Goal: Task Accomplishment & Management: Complete application form

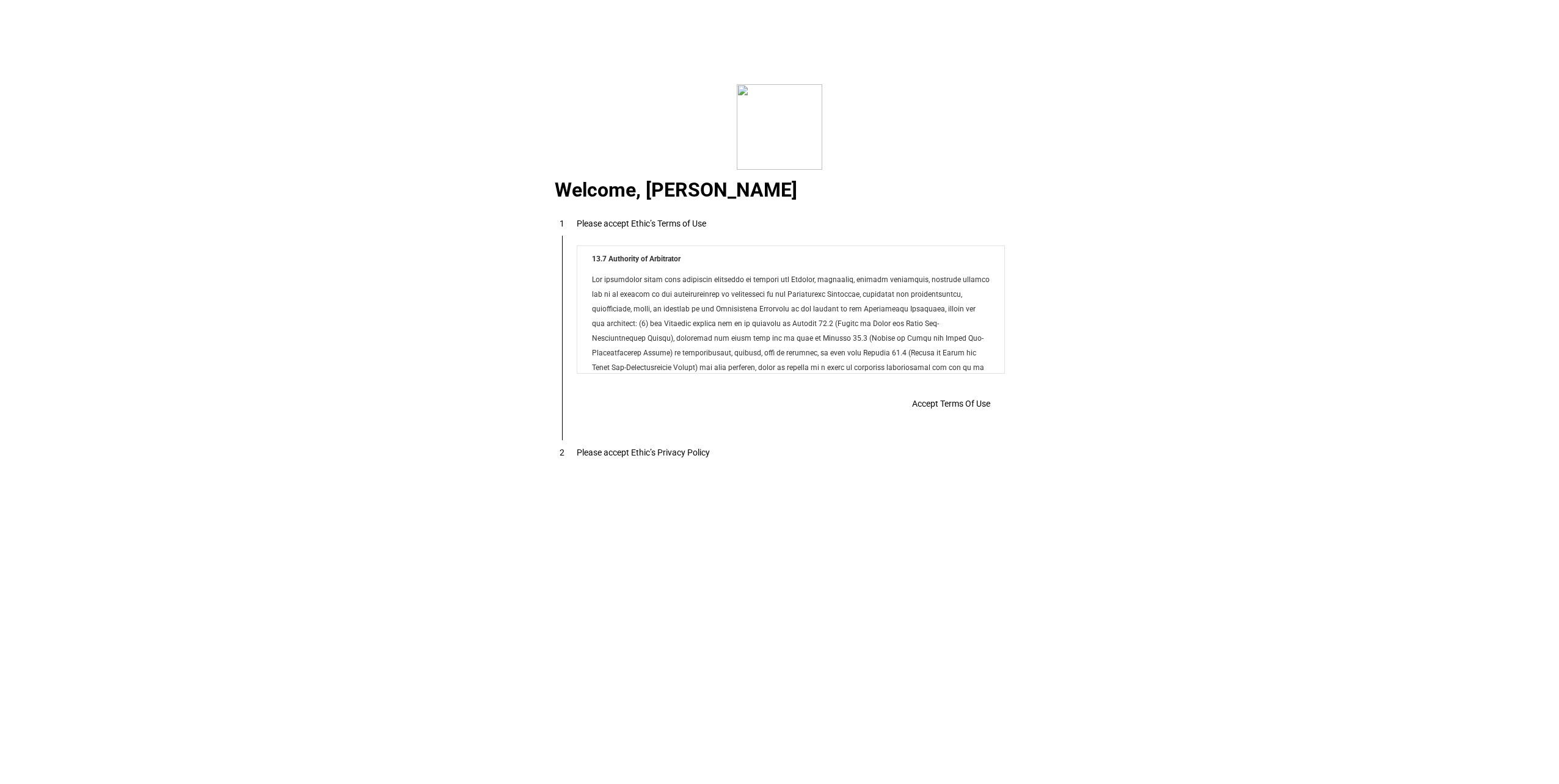
scroll to position [9890, 0]
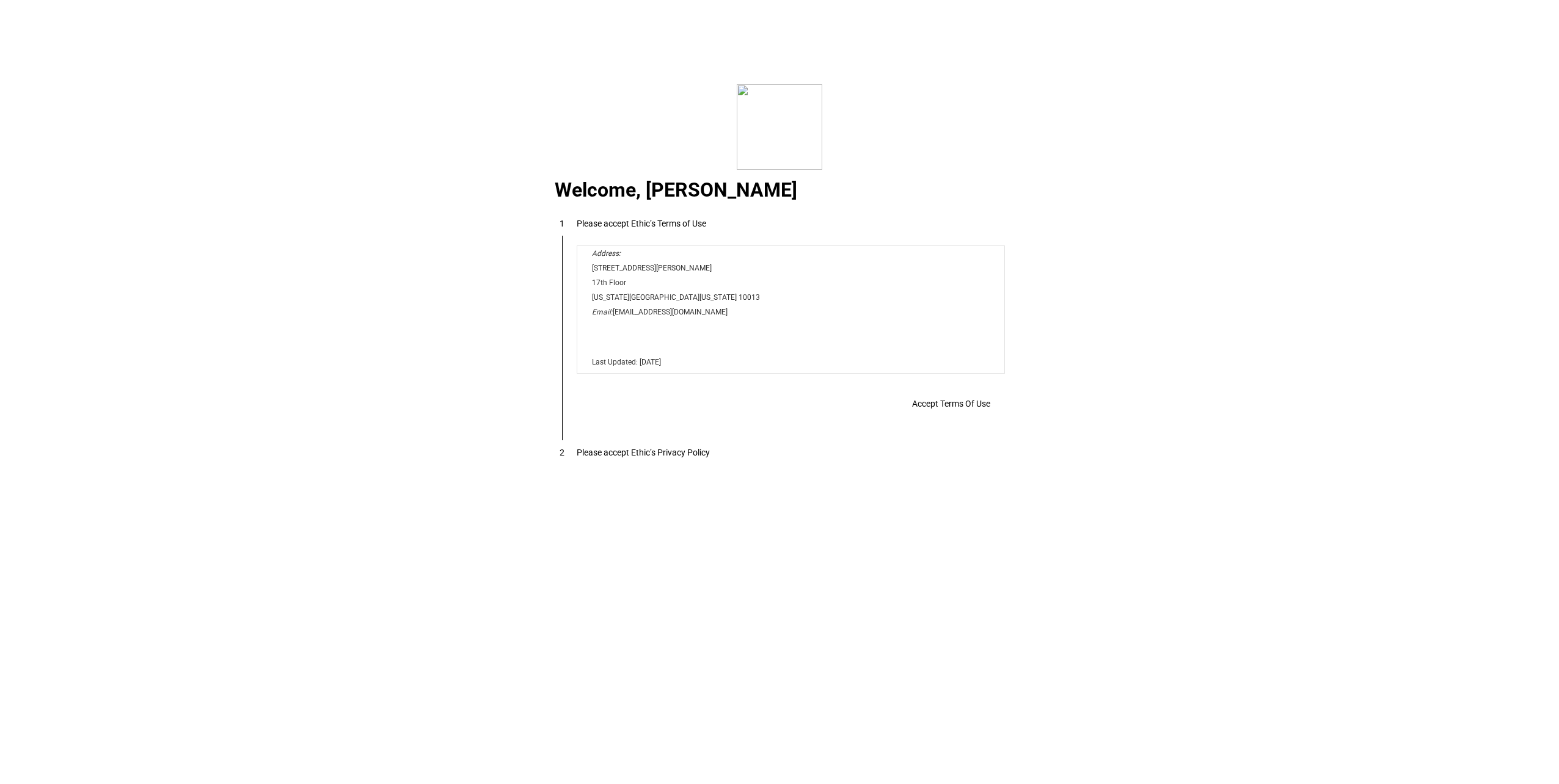
click at [938, 403] on span "Accept Terms Of Use" at bounding box center [951, 403] width 78 height 9
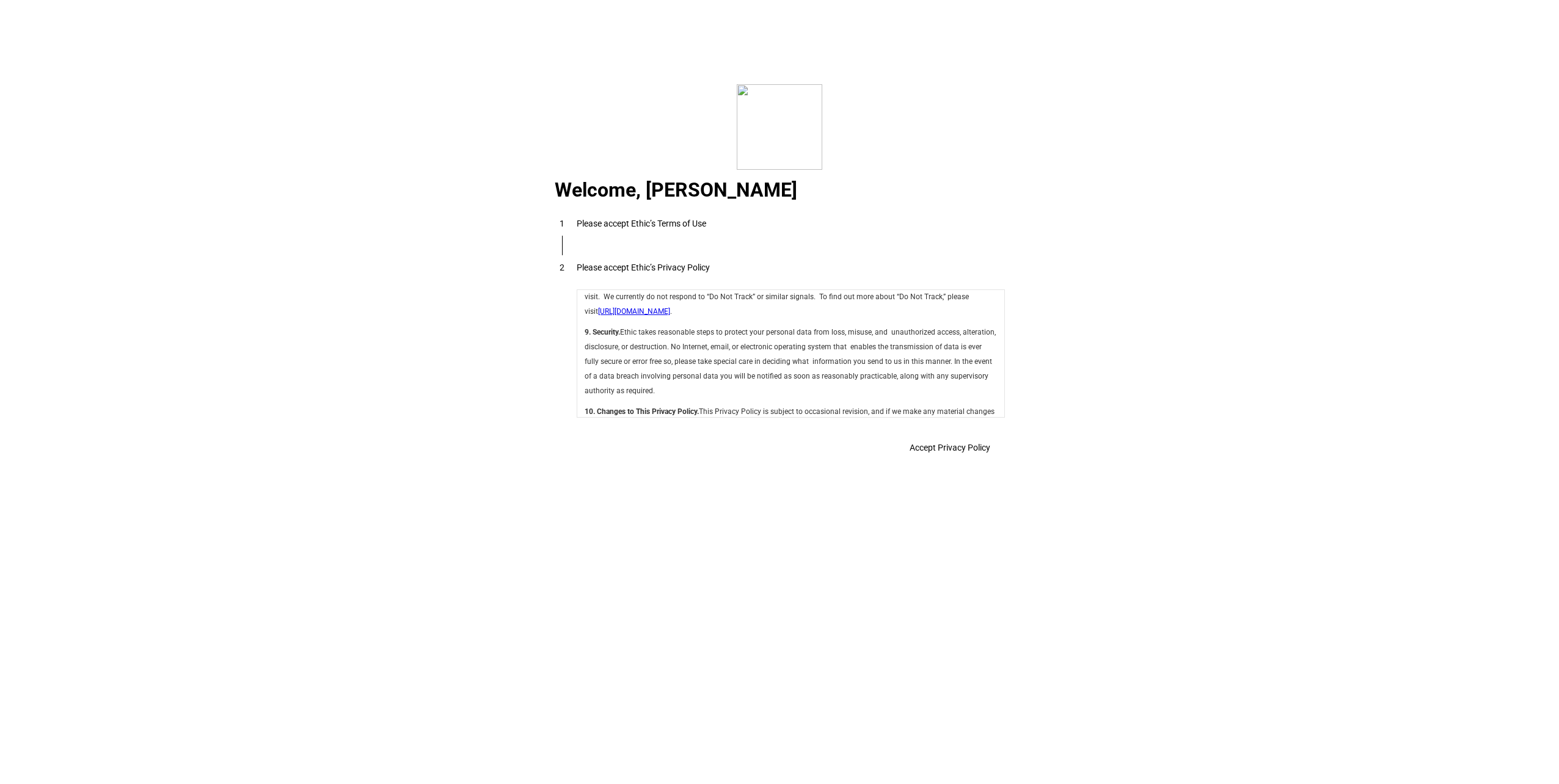
scroll to position [4347, 0]
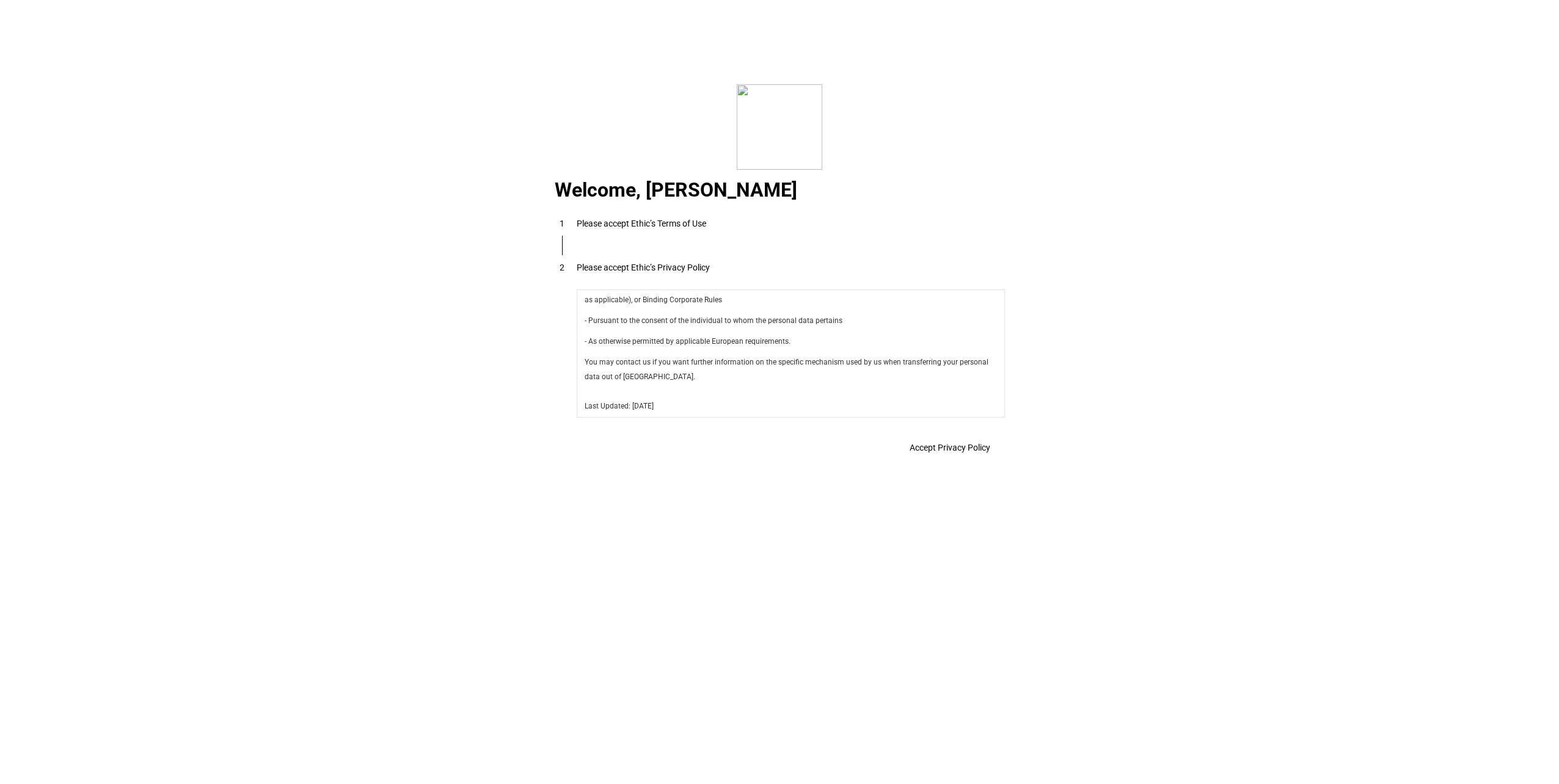
click at [951, 444] on span "Accept Privacy Policy" at bounding box center [950, 447] width 81 height 9
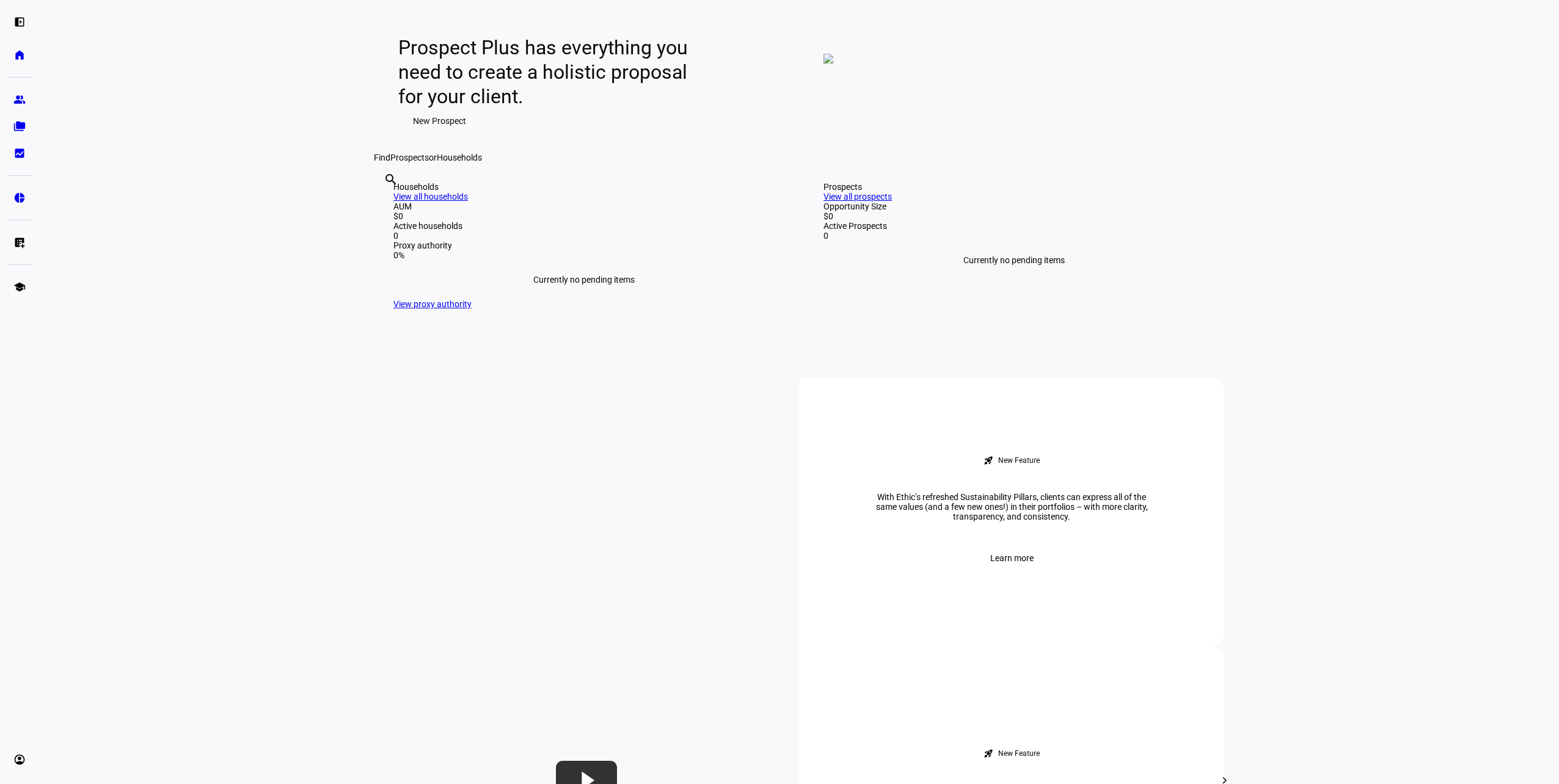
scroll to position [0, 0]
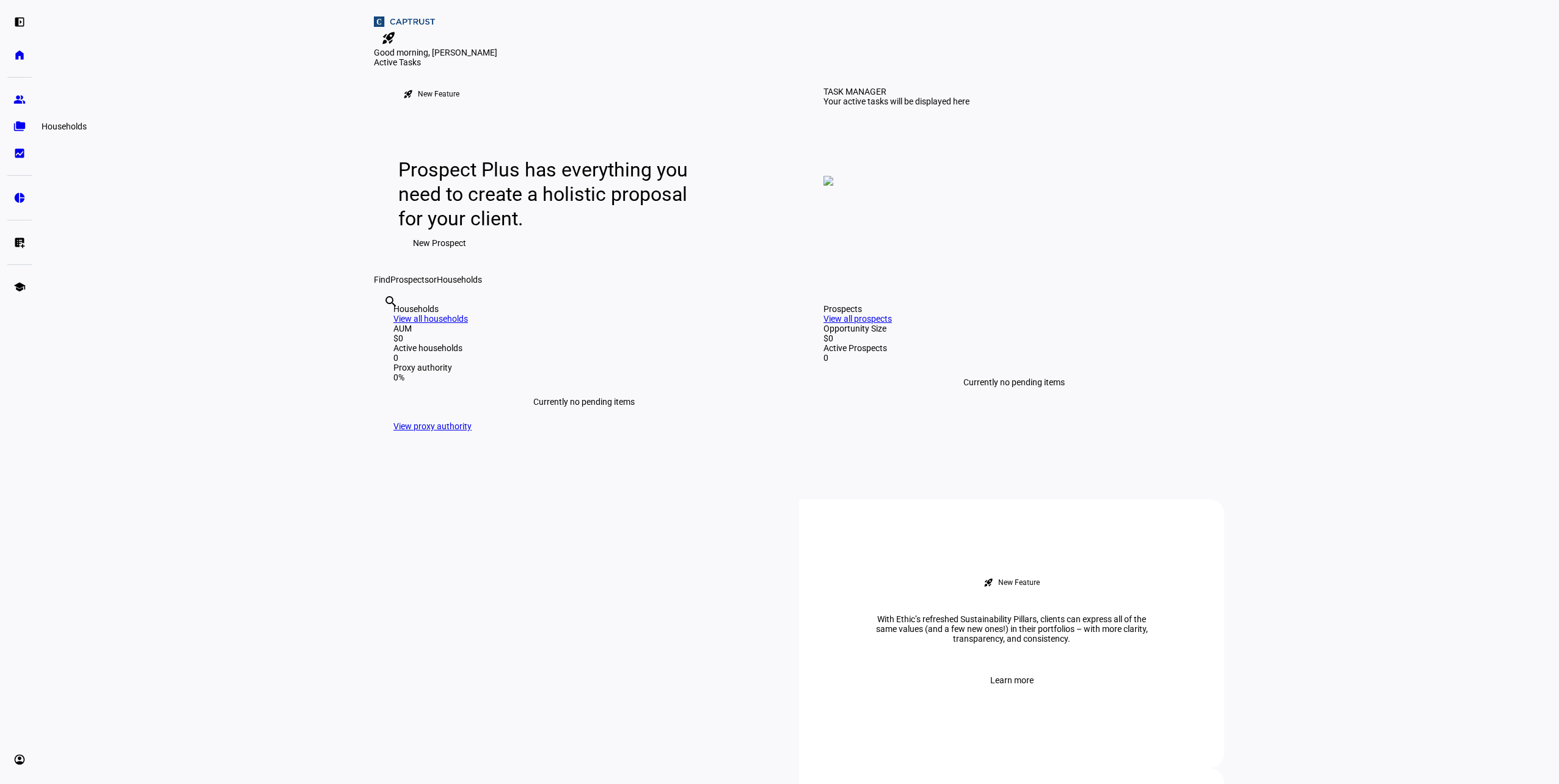
click at [20, 120] on link "folder_copy Households" at bounding box center [19, 126] width 24 height 24
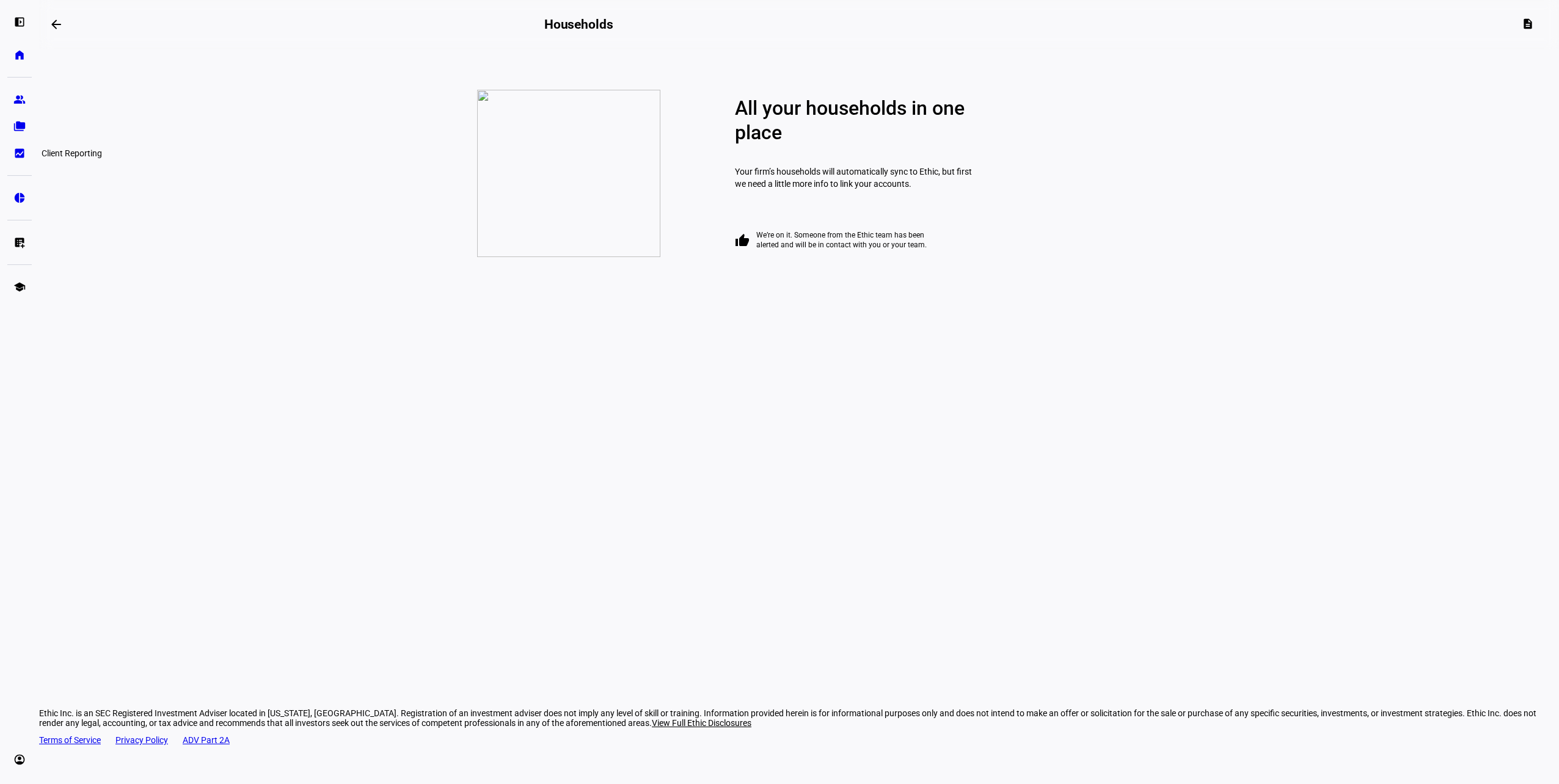
click at [23, 156] on eth-mat-symbol "bid_landscape" at bounding box center [20, 154] width 13 height 13
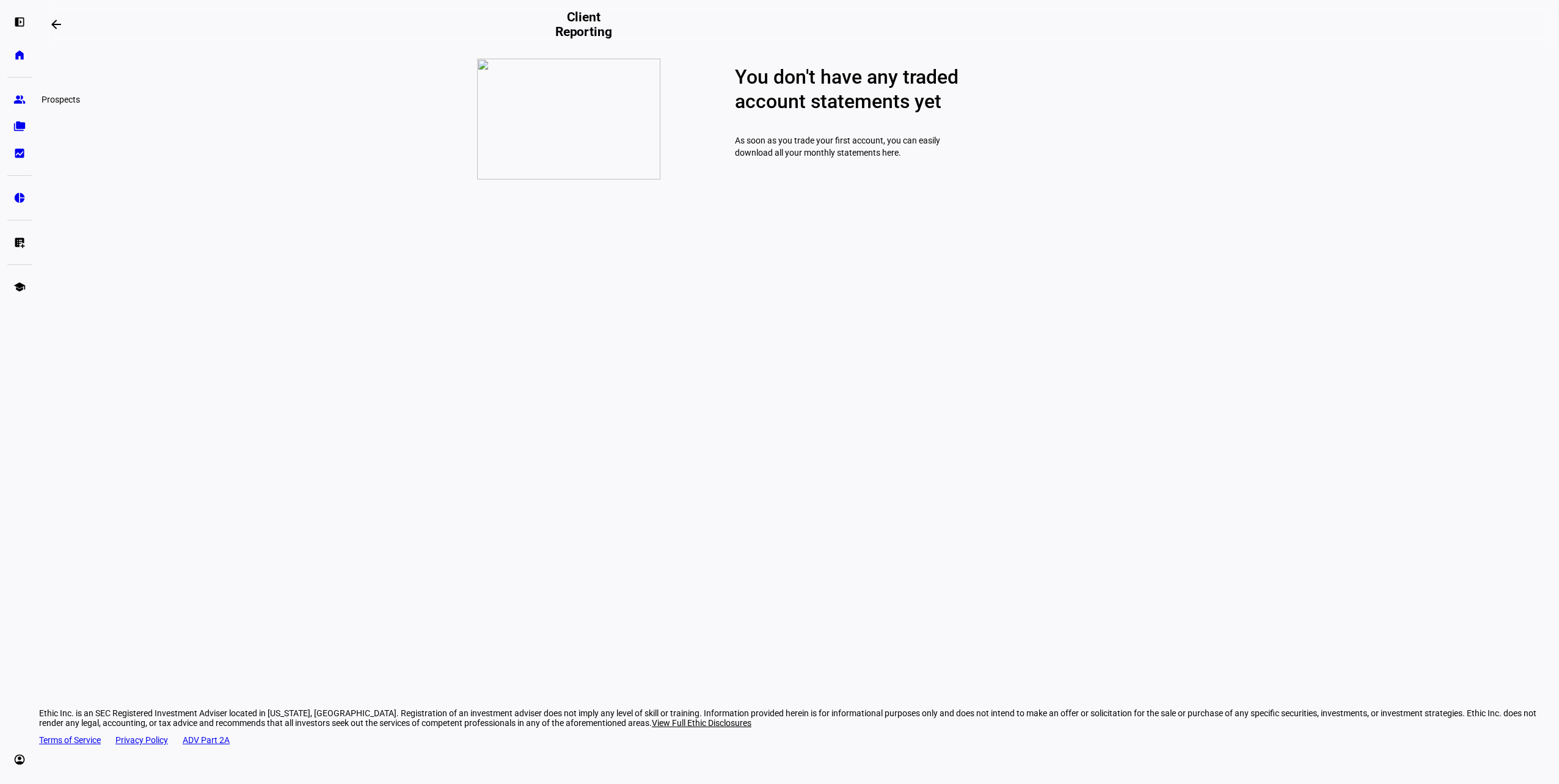
click at [20, 98] on eth-mat-symbol "group" at bounding box center [20, 100] width 13 height 13
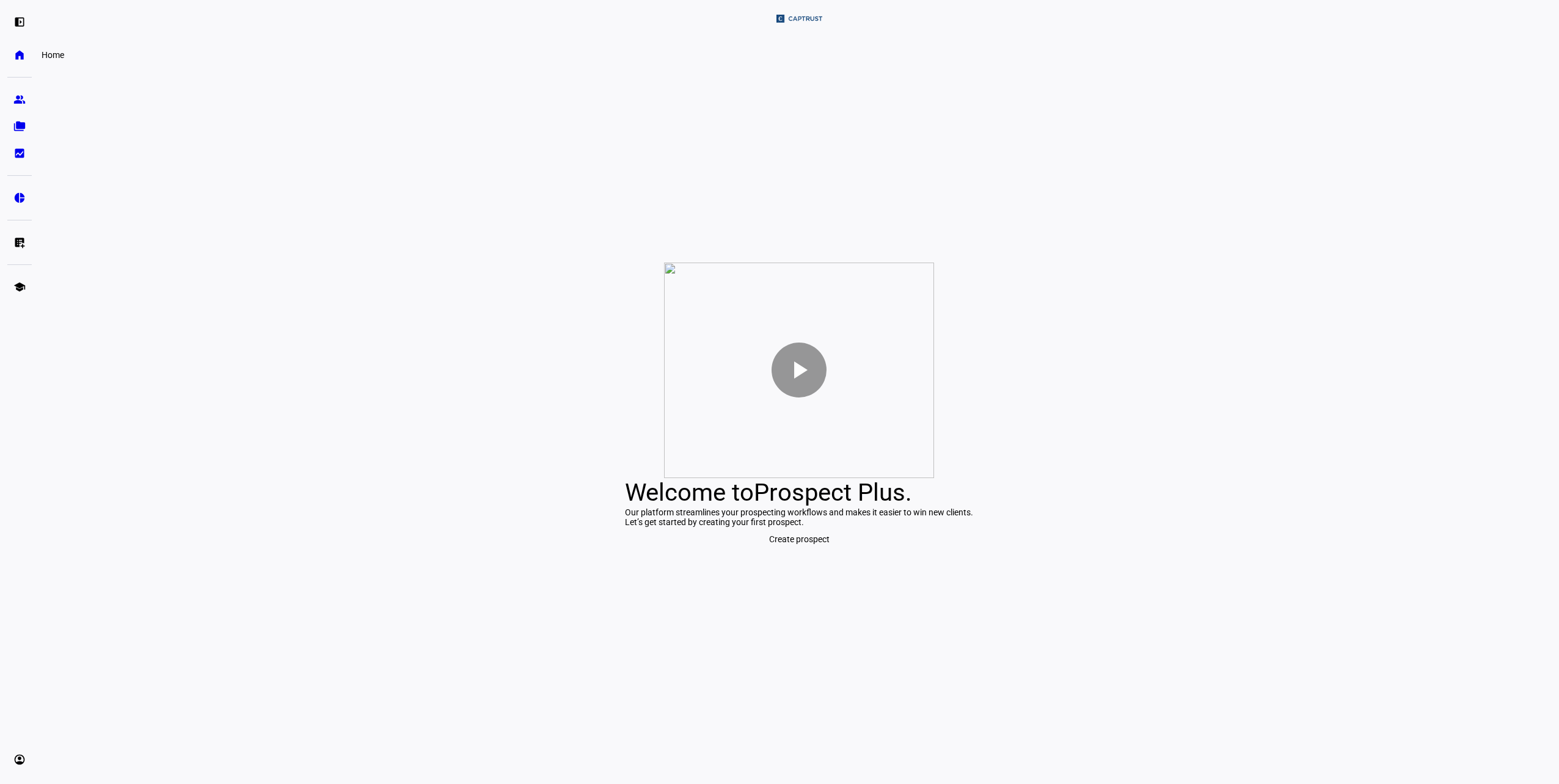
click at [20, 54] on eth-mat-symbol "home" at bounding box center [20, 55] width 13 height 13
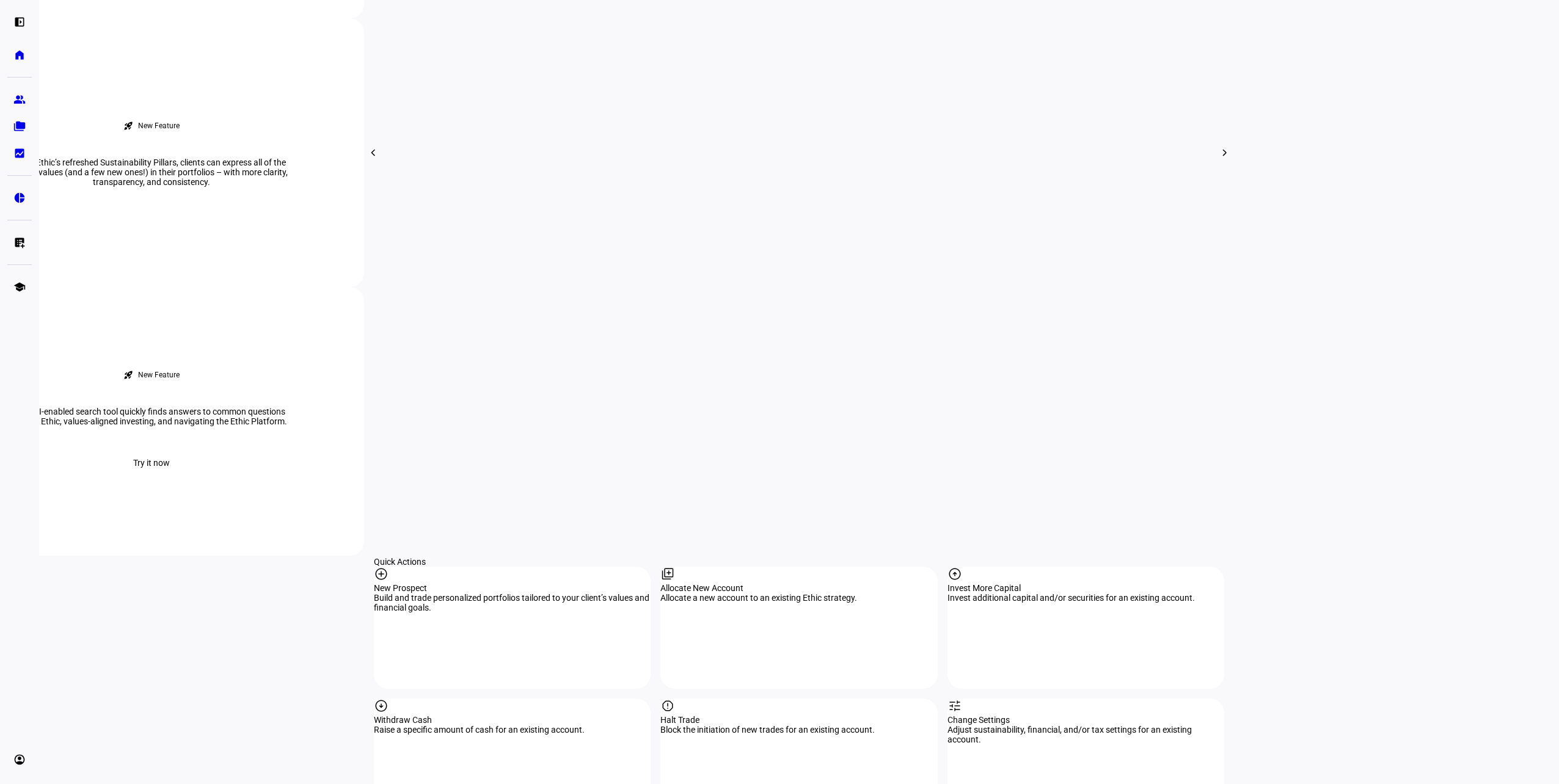
scroll to position [916, 0]
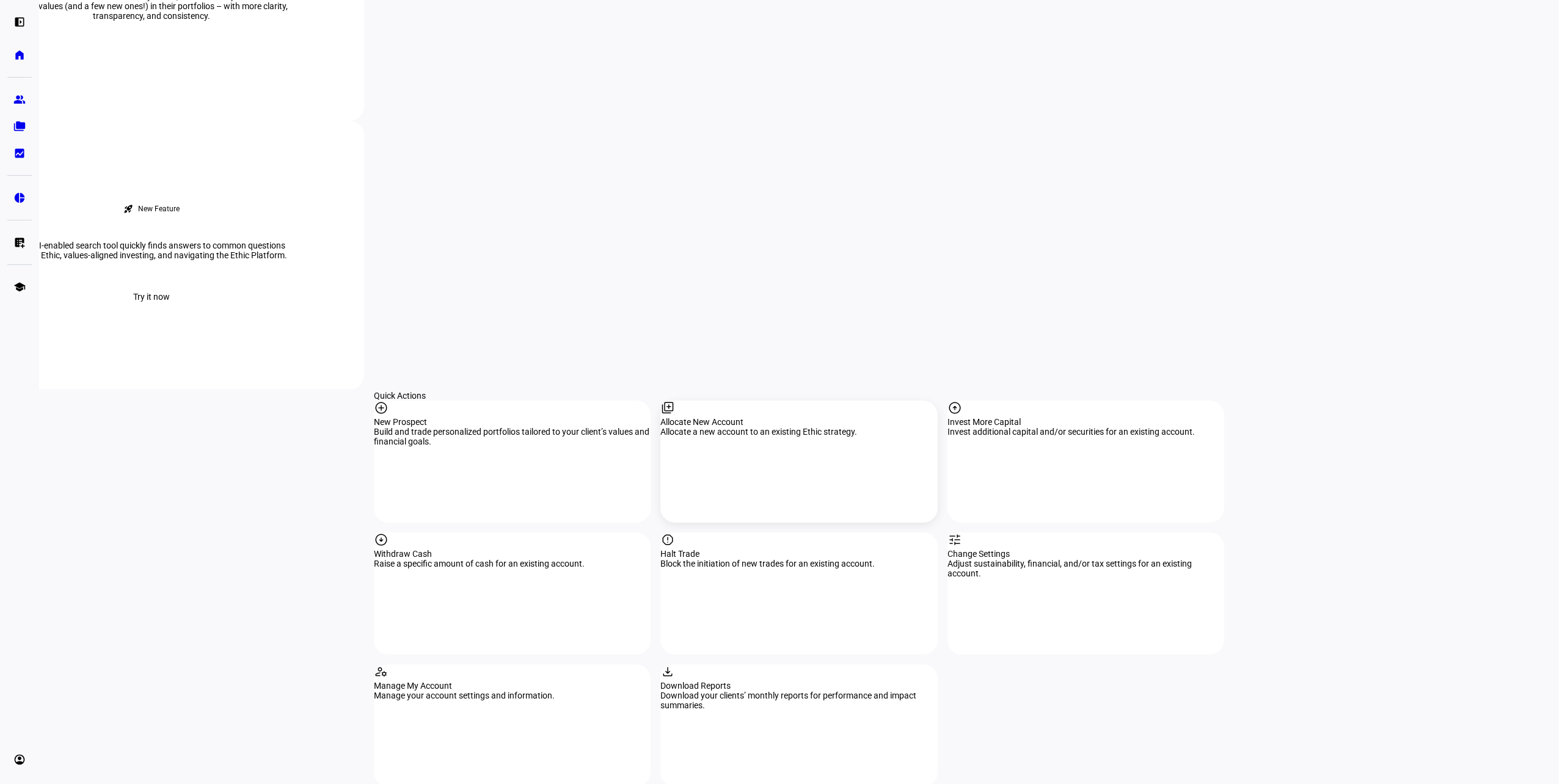
click at [675, 401] on mat-icon "library_add" at bounding box center [667, 408] width 15 height 15
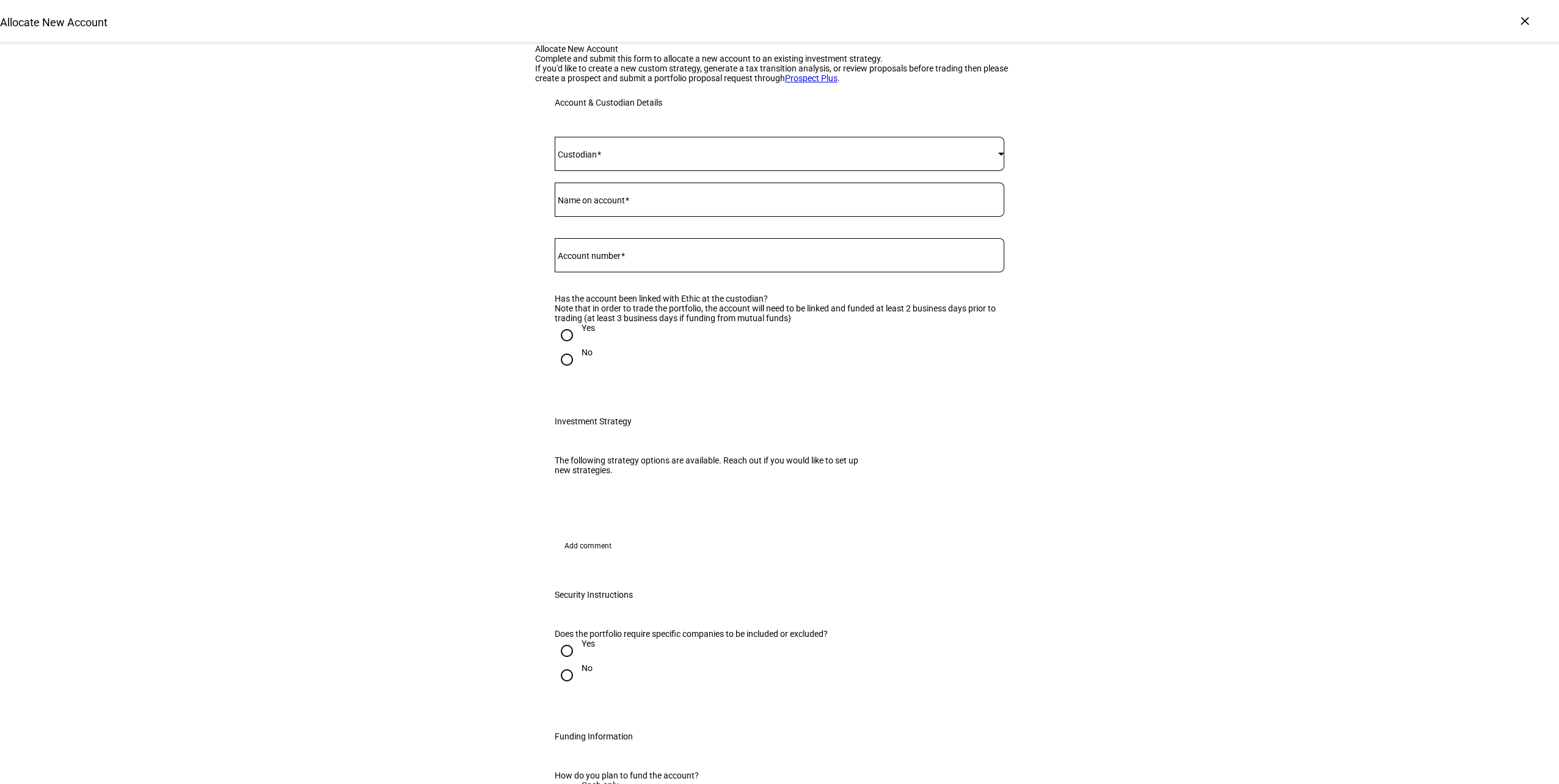
click at [789, 171] on div at bounding box center [780, 154] width 450 height 35
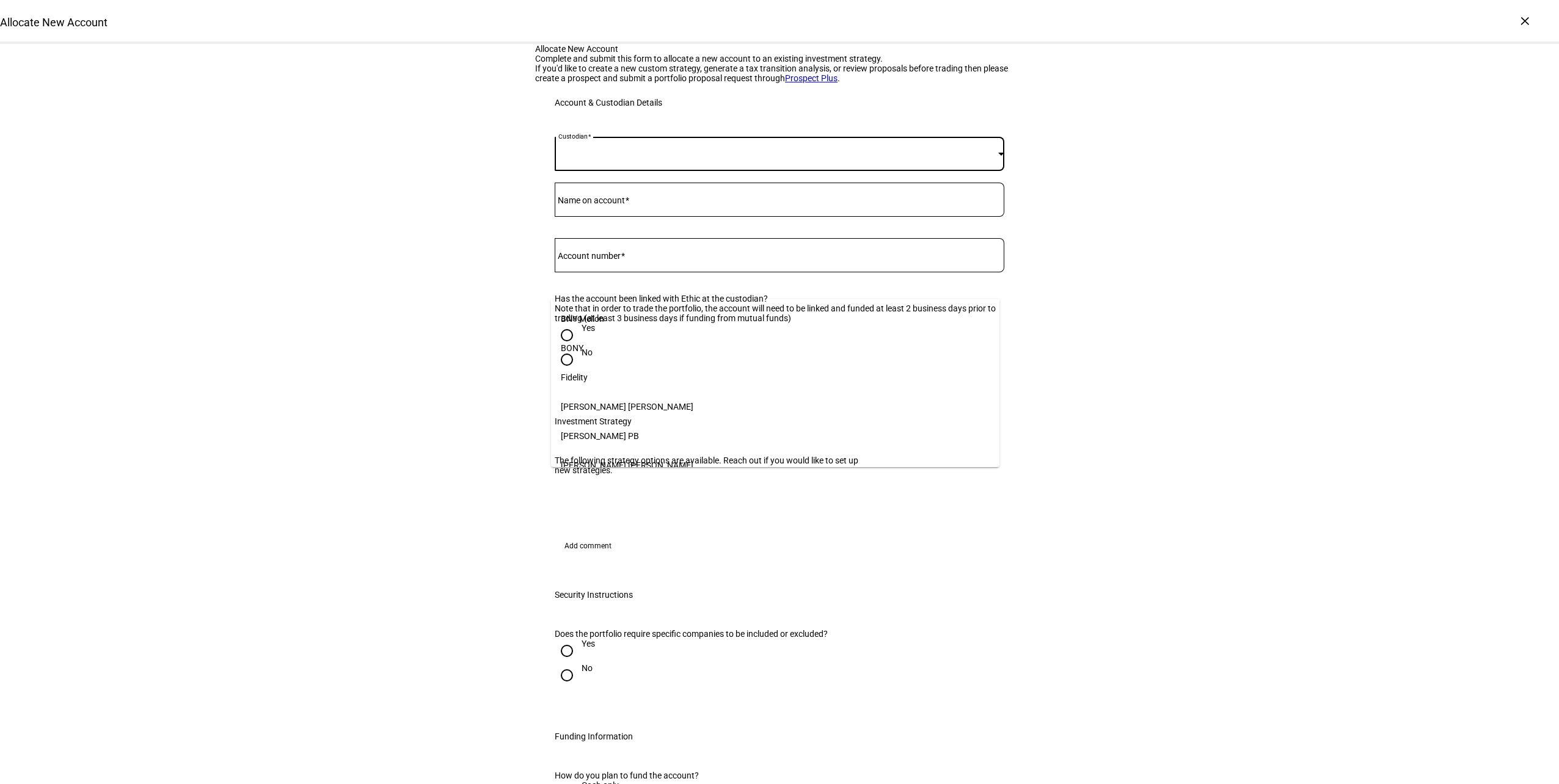
click at [683, 371] on mat-option "Fidelity" at bounding box center [775, 377] width 448 height 29
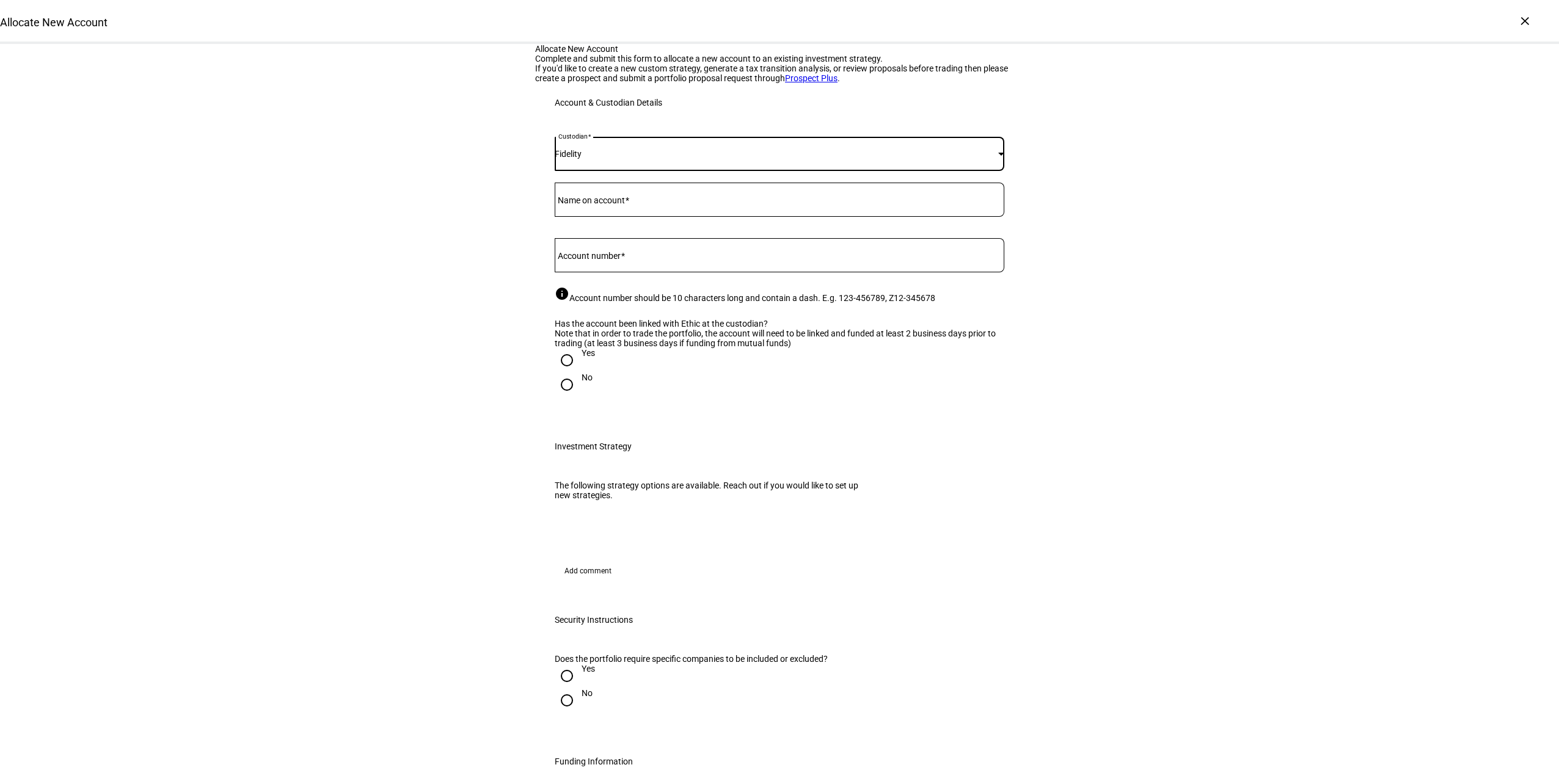
click at [697, 217] on div at bounding box center [780, 200] width 450 height 35
click at [454, 384] on div "Allocate New Account Complete and submit this form to allocate a new account to…" at bounding box center [780, 669] width 1559 height 1252
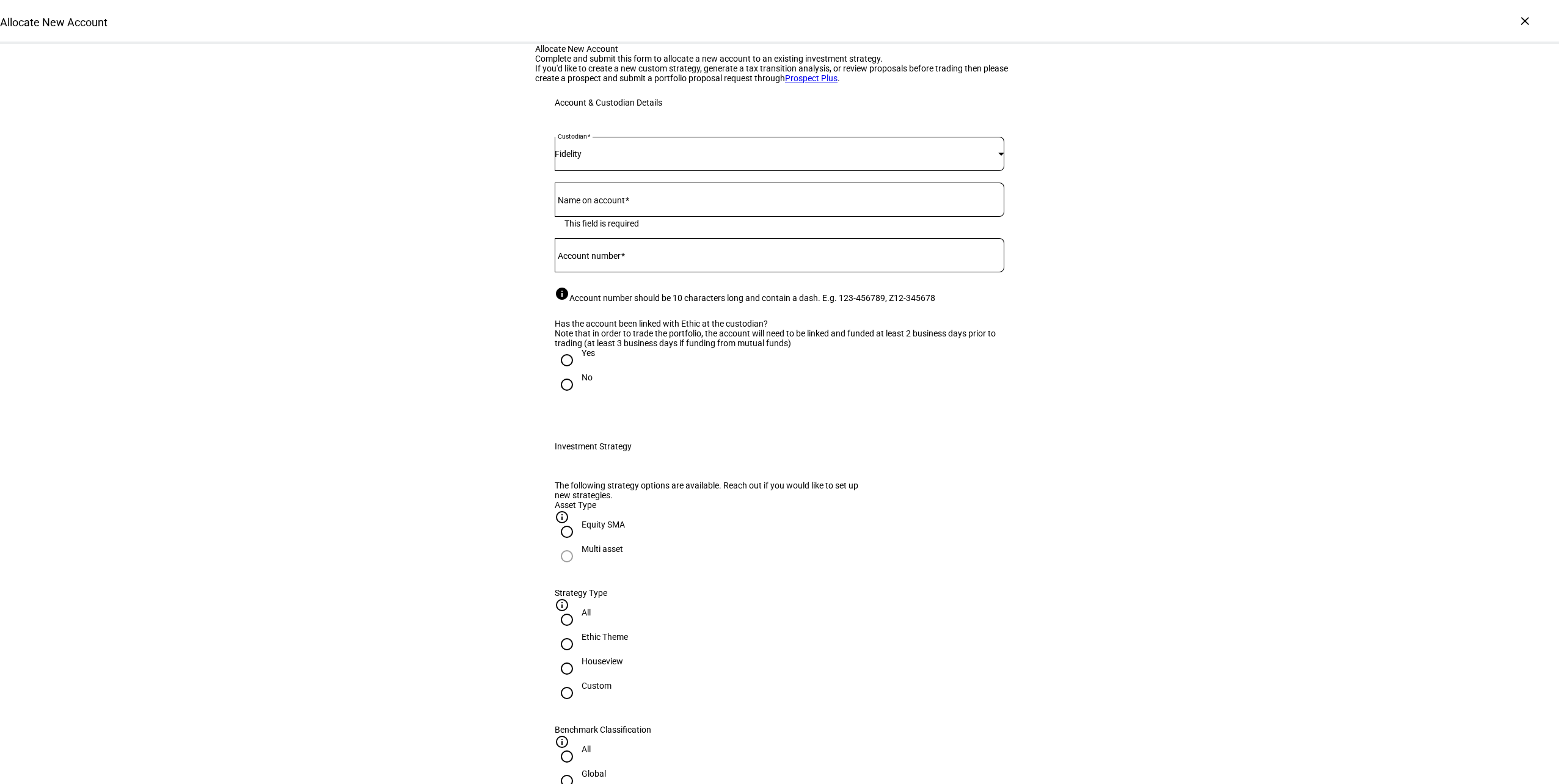
scroll to position [305, 0]
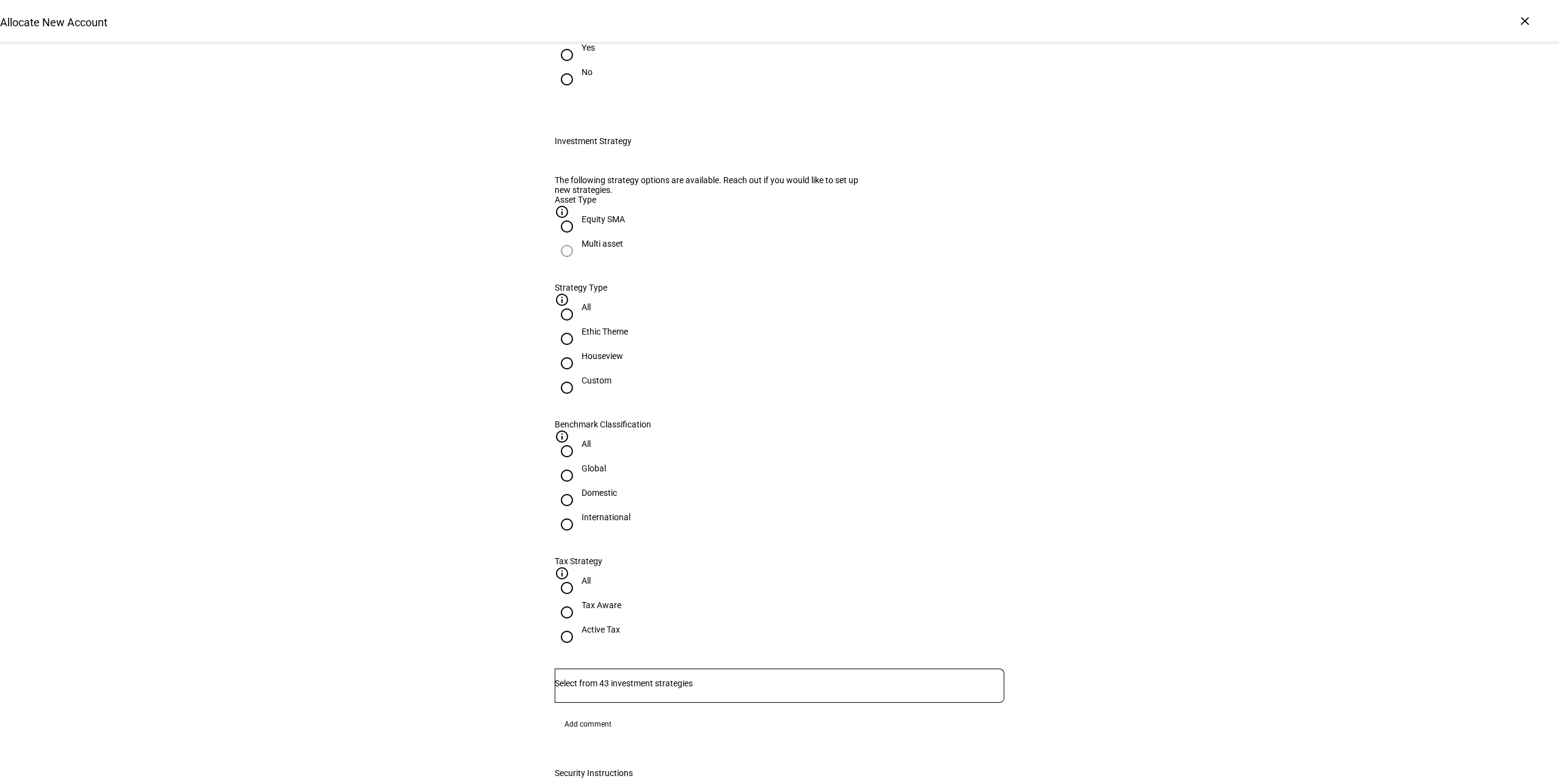
click at [579, 376] on input "Houseview" at bounding box center [567, 363] width 24 height 24
radio input "true"
click at [579, 488] on input "Domestic" at bounding box center [567, 500] width 24 height 24
radio input "true"
click at [579, 625] on input "Active Tax" at bounding box center [567, 636] width 24 height 24
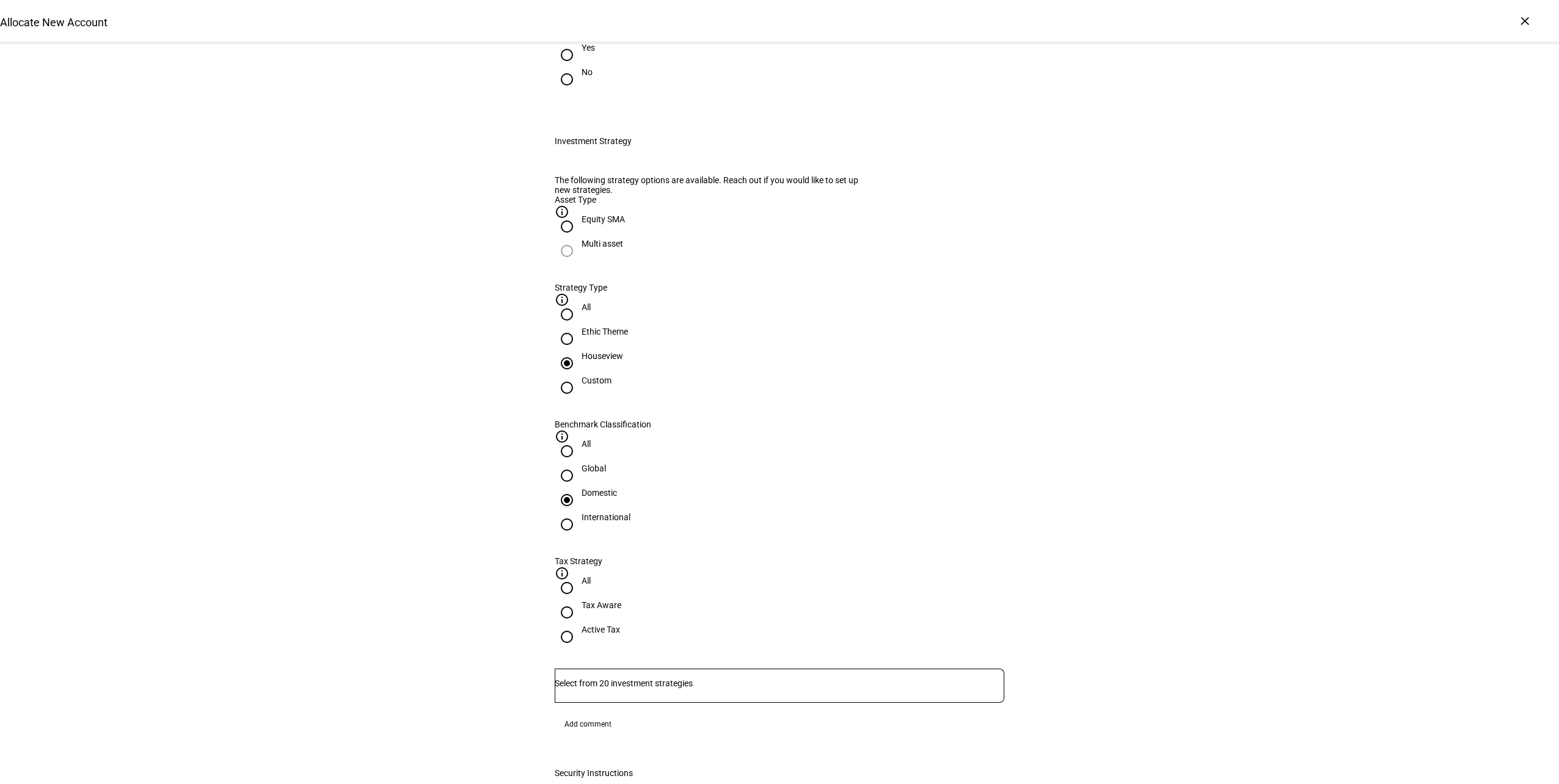
radio input "true"
click at [736, 679] on input "Number" at bounding box center [780, 684] width 450 height 9
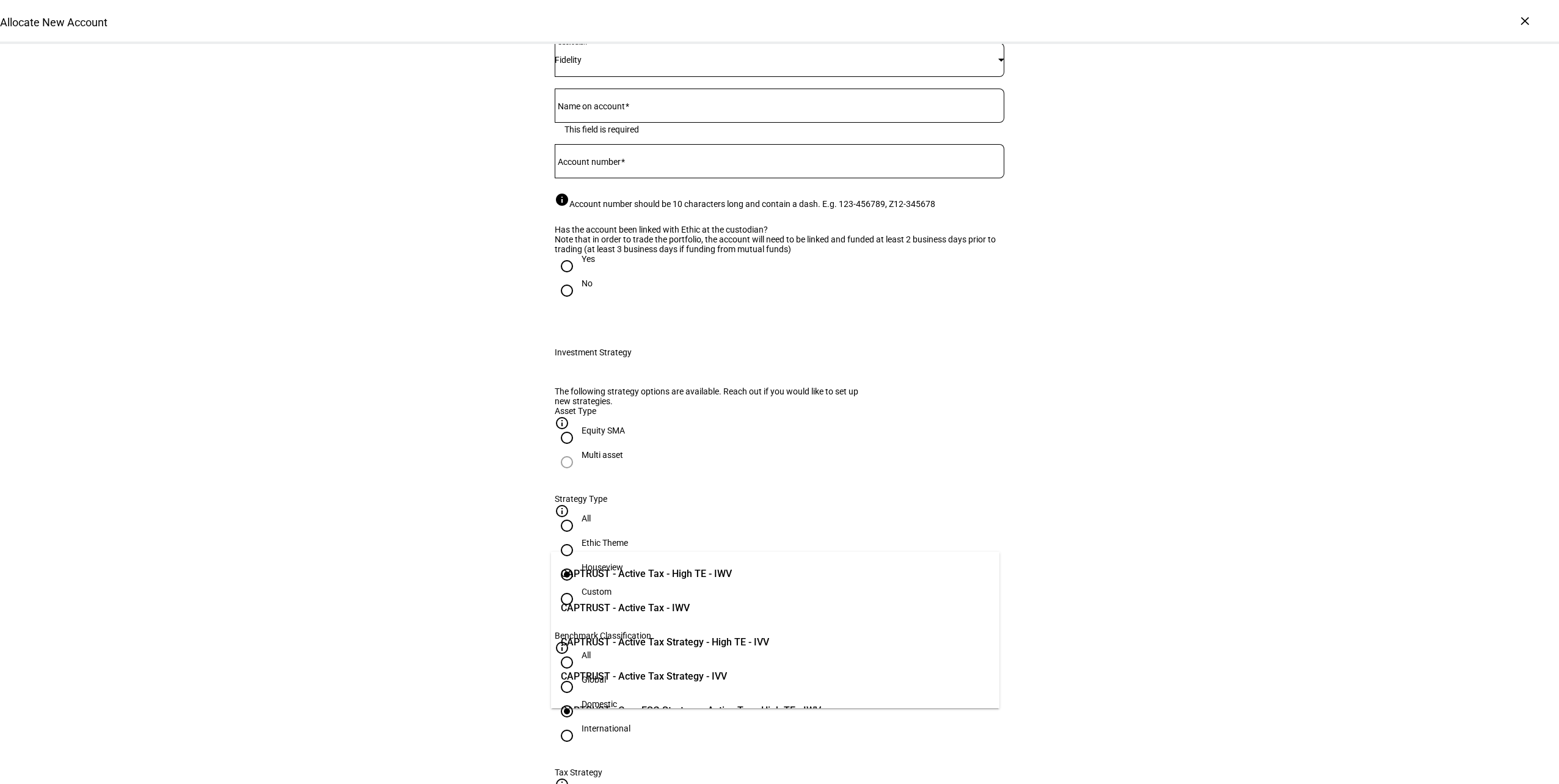
scroll to position [0, 0]
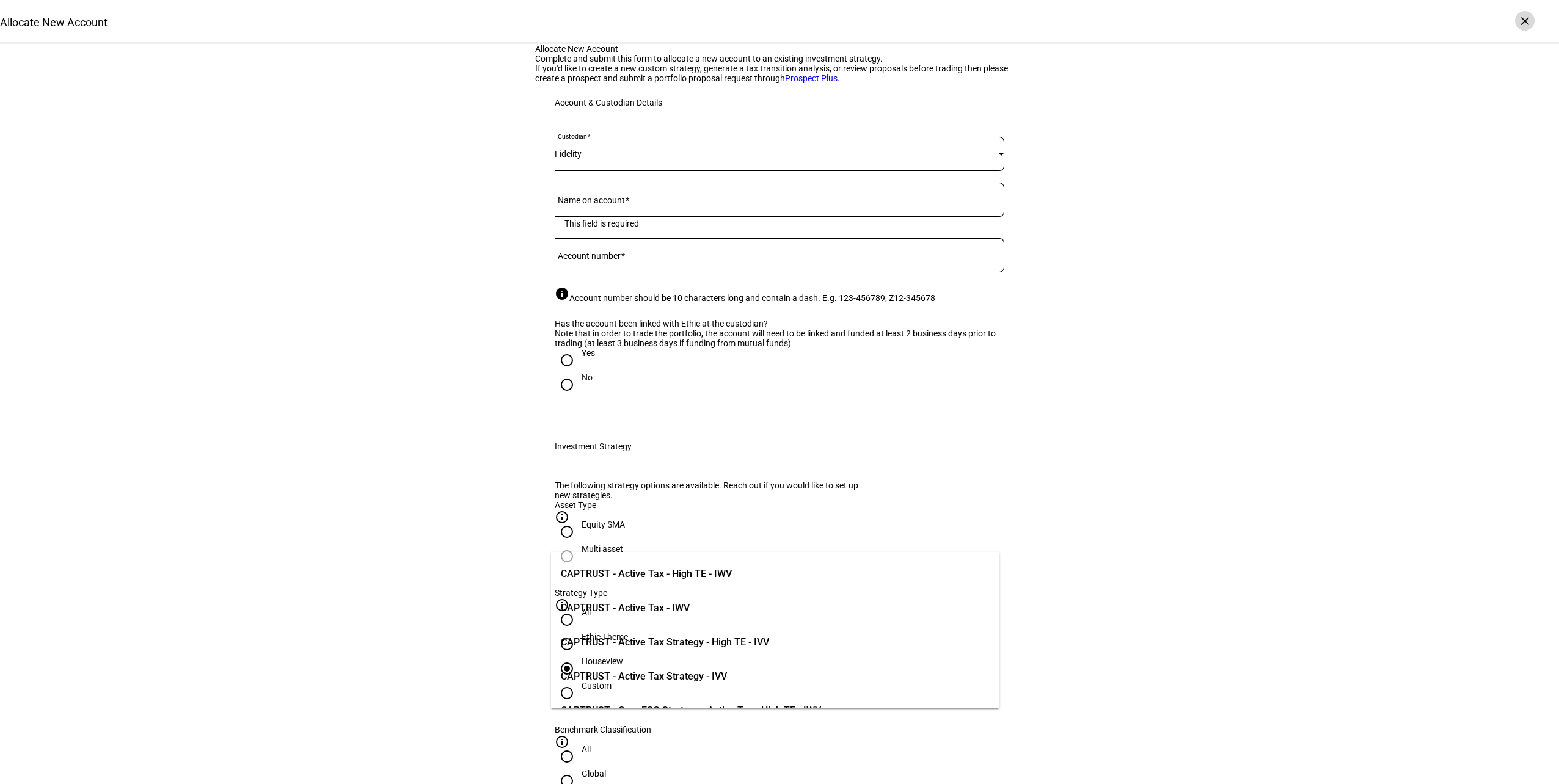
click at [1524, 21] on div "×" at bounding box center [1524, 20] width 20 height 20
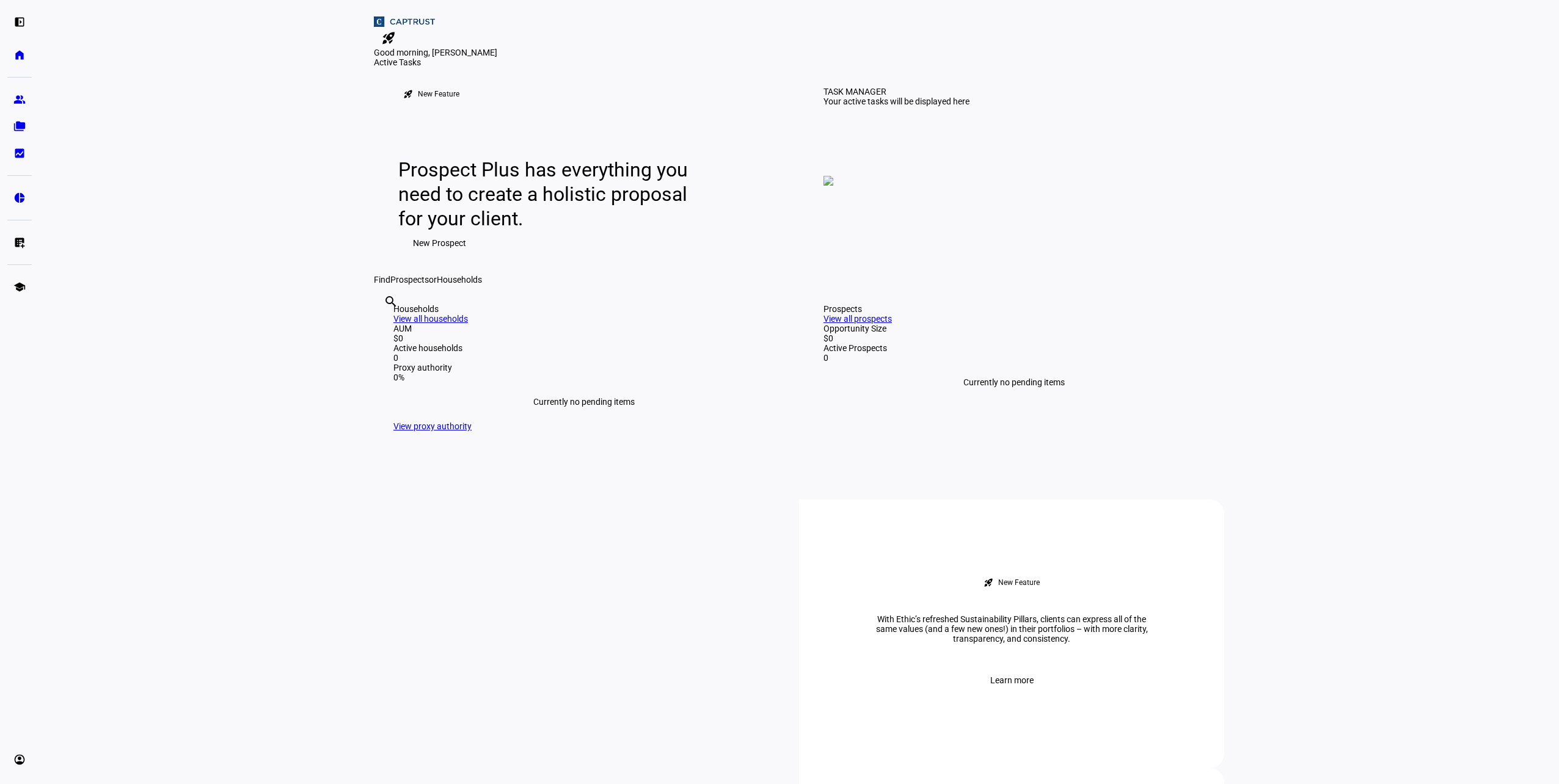
click at [396, 31] on mat-icon "rocket_launch" at bounding box center [389, 38] width 15 height 15
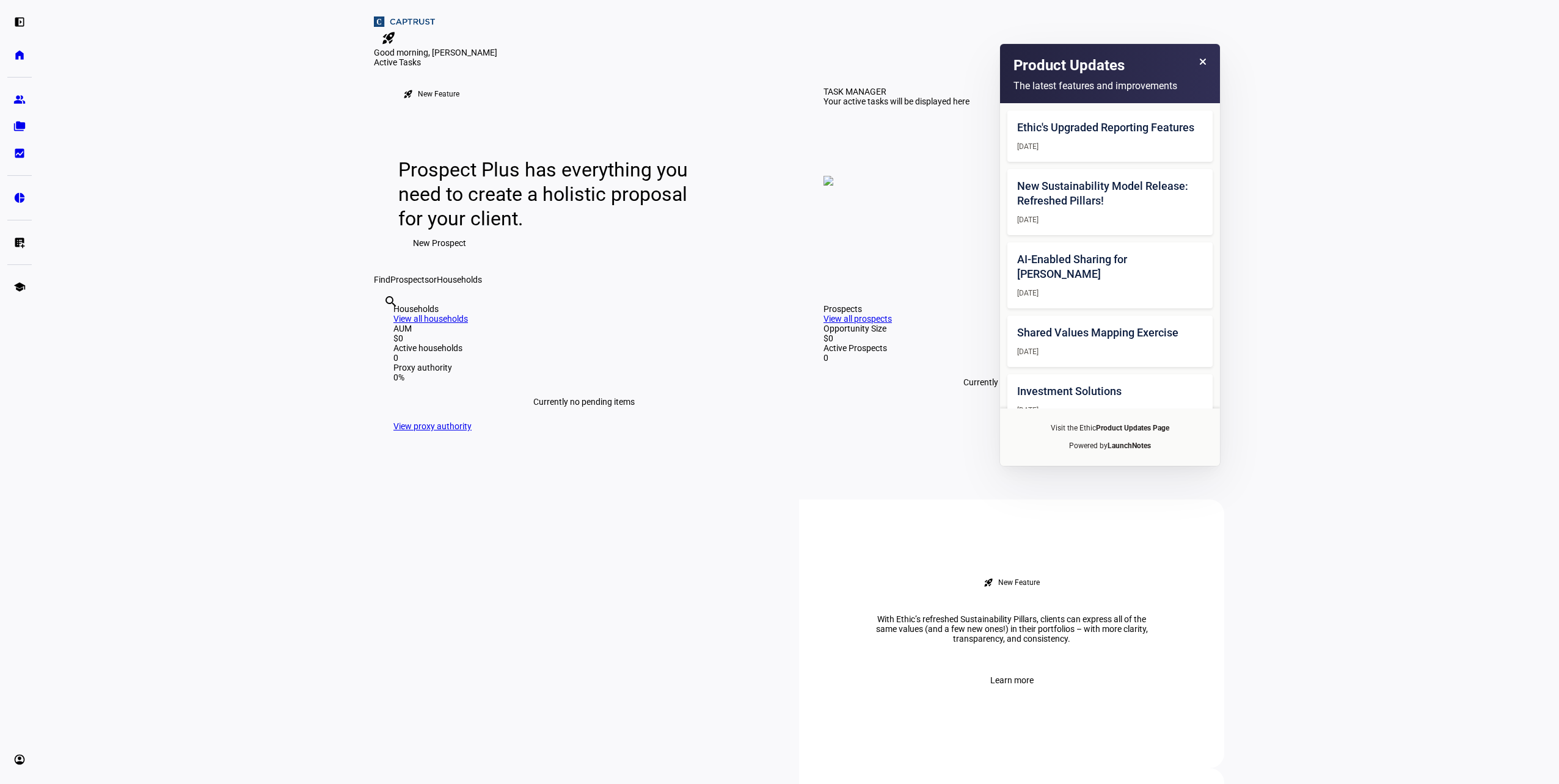
click at [183, 390] on eth-layout-page-content "rocket_launch Product Updates The latest features and improvements Ethic's Upgr…" at bounding box center [799, 392] width 1520 height 784
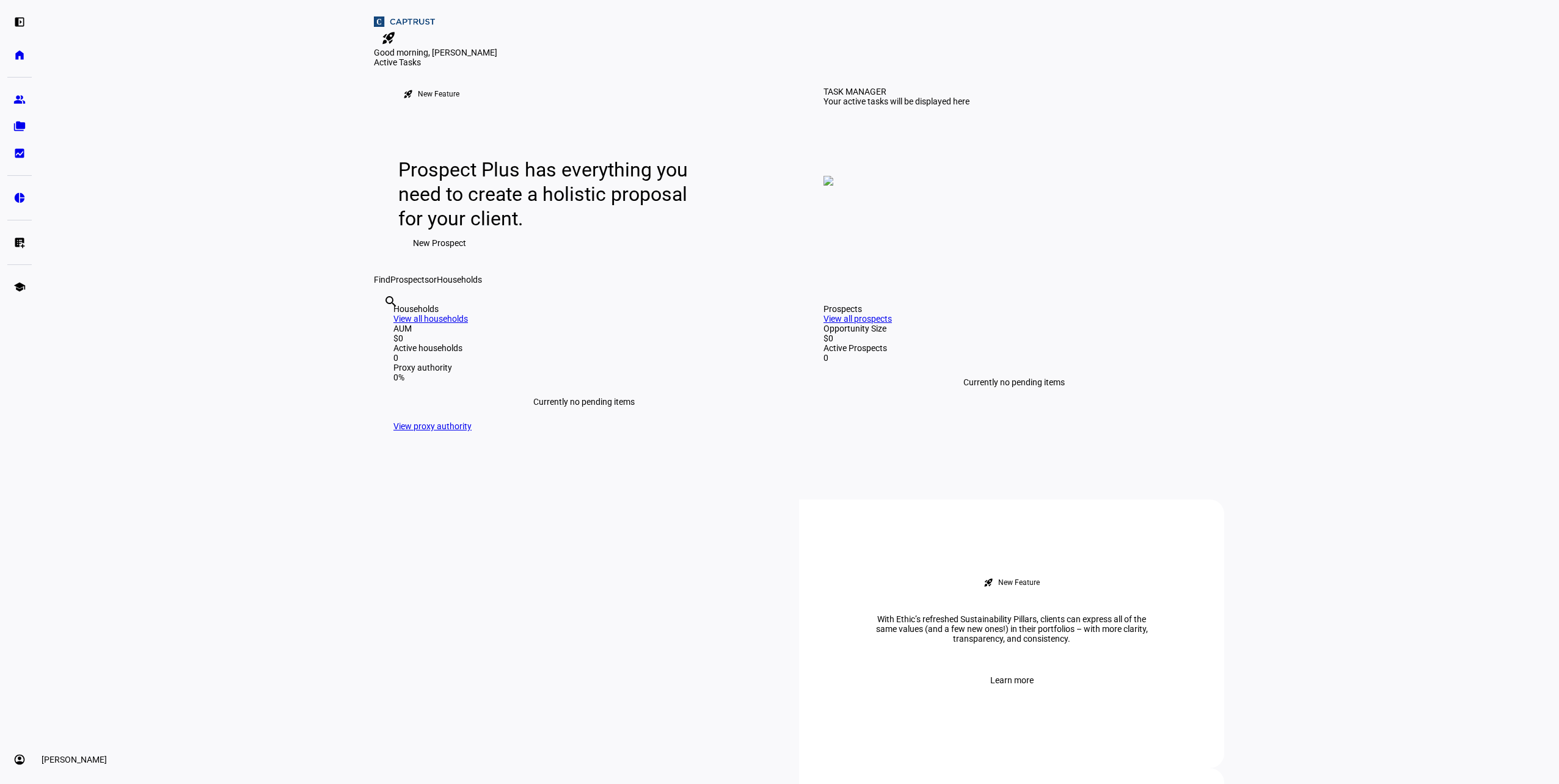
click at [20, 761] on eth-mat-symbol "account_circle" at bounding box center [20, 760] width 13 height 13
click at [57, 749] on span "Sign Out" at bounding box center [41, 752] width 32 height 13
